Goal: Task Accomplishment & Management: Use online tool/utility

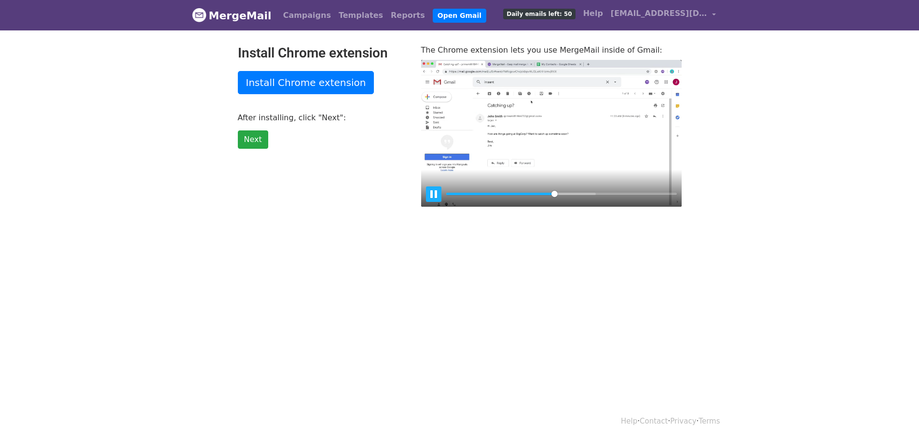
click at [434, 195] on button "Pause Play" at bounding box center [433, 193] width 15 height 15
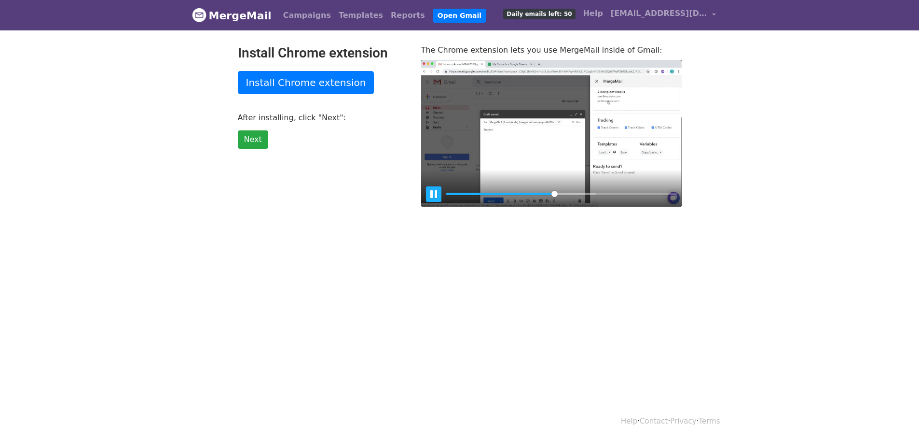
type input "47.09"
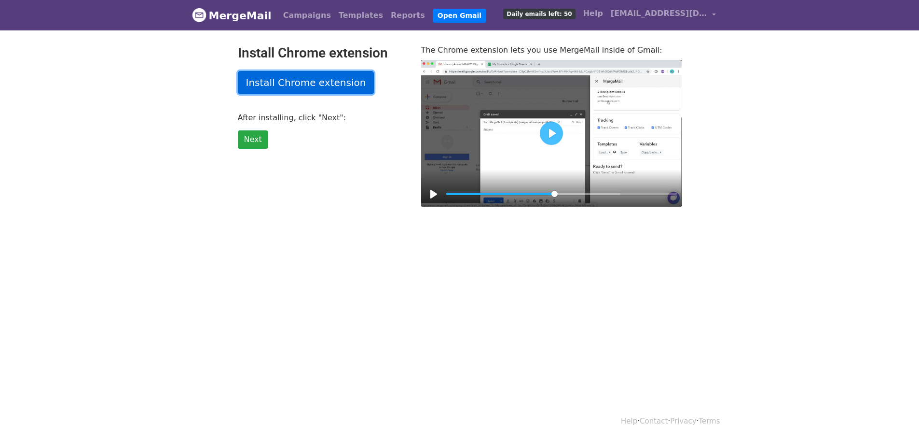
click at [290, 83] on link "Install Chrome extension" at bounding box center [306, 82] width 137 height 23
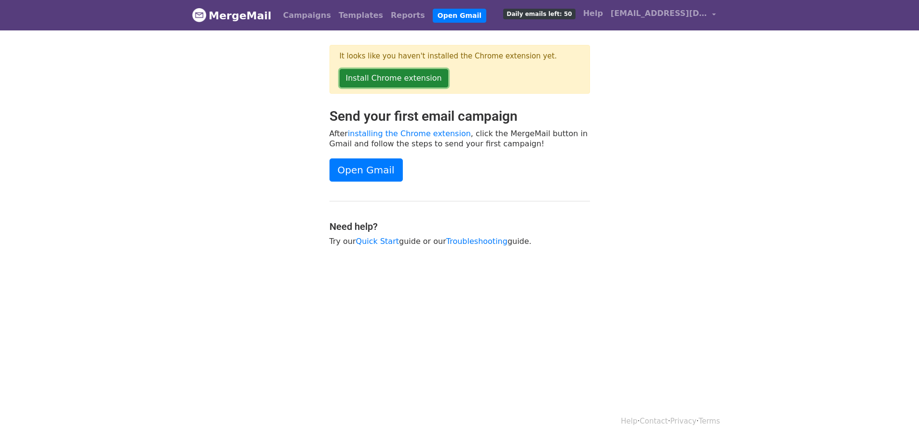
click at [393, 79] on link "Install Chrome extension" at bounding box center [394, 78] width 109 height 18
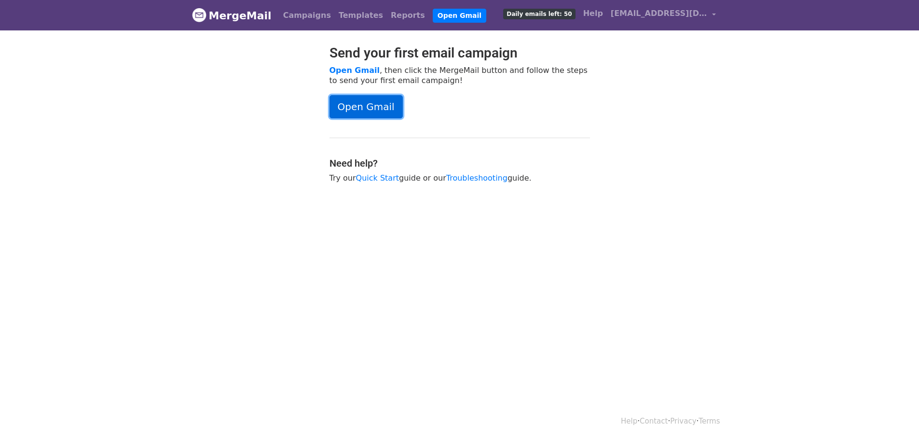
click at [361, 105] on link "Open Gmail" at bounding box center [366, 106] width 73 height 23
